Goal: Navigation & Orientation: Find specific page/section

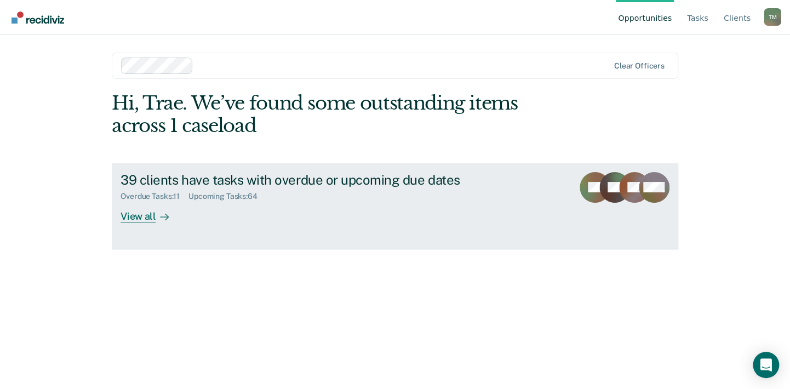
click at [146, 216] on div "View all" at bounding box center [151, 211] width 61 height 21
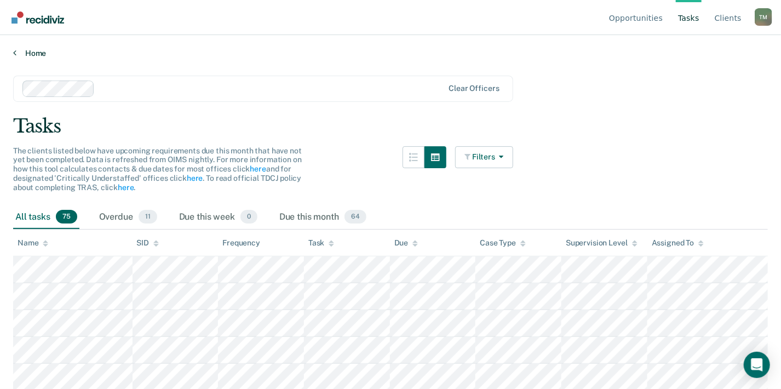
click at [40, 52] on link "Home" at bounding box center [390, 53] width 755 height 10
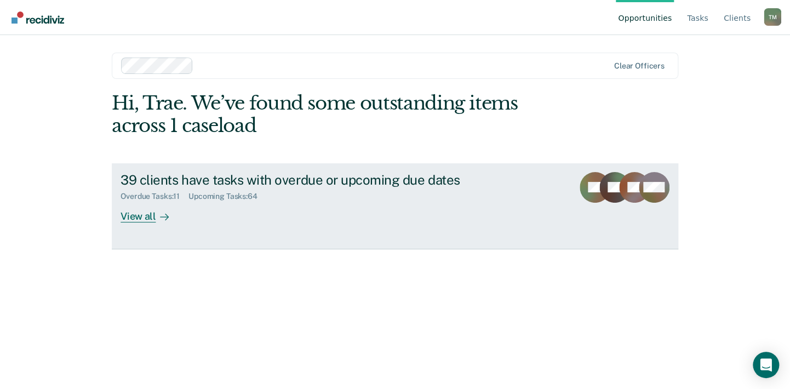
click at [146, 215] on div "View all" at bounding box center [151, 211] width 61 height 21
